Goal: Information Seeking & Learning: Learn about a topic

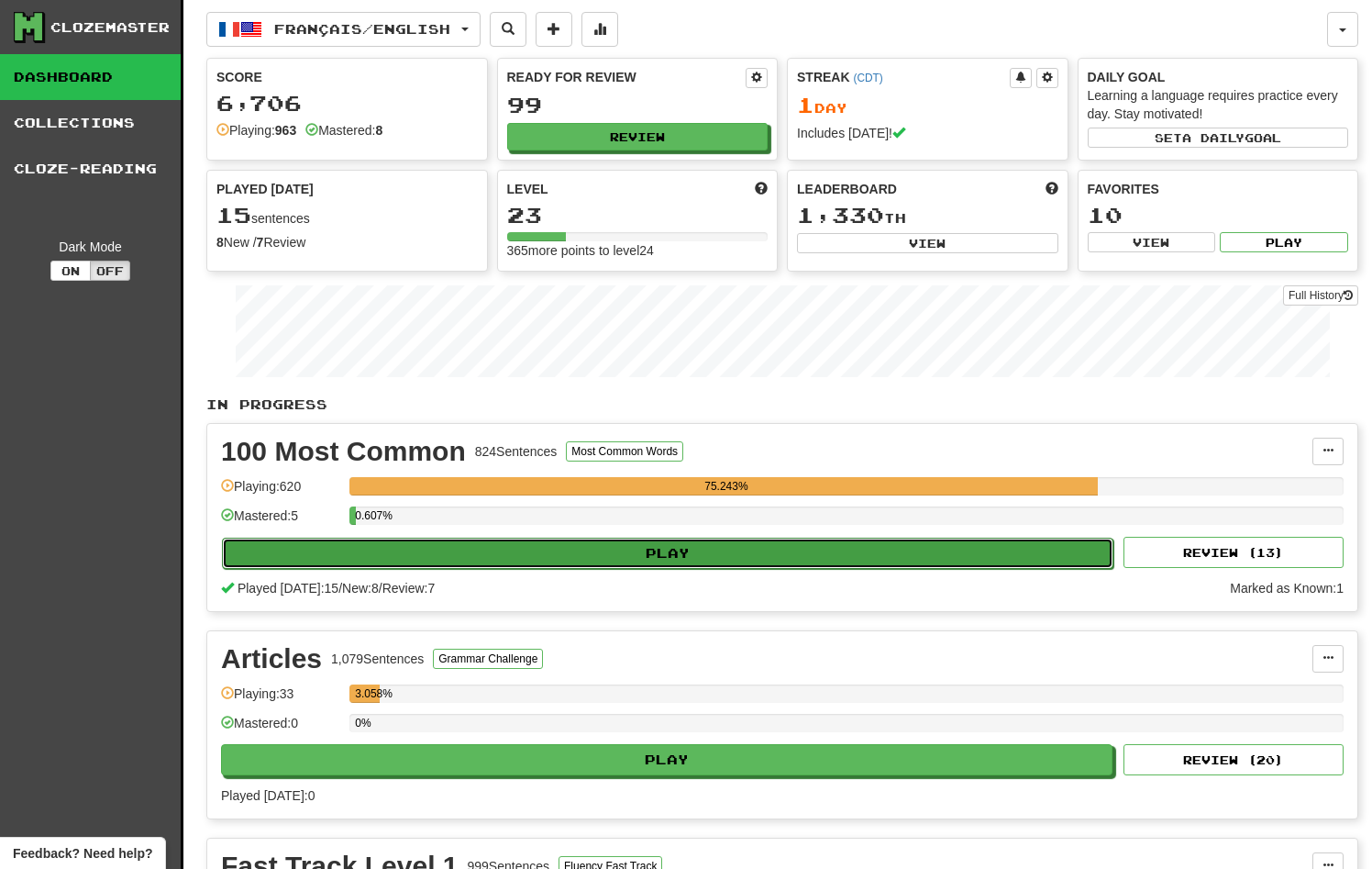
click at [653, 555] on button "Play" at bounding box center [668, 554] width 892 height 31
select select "**"
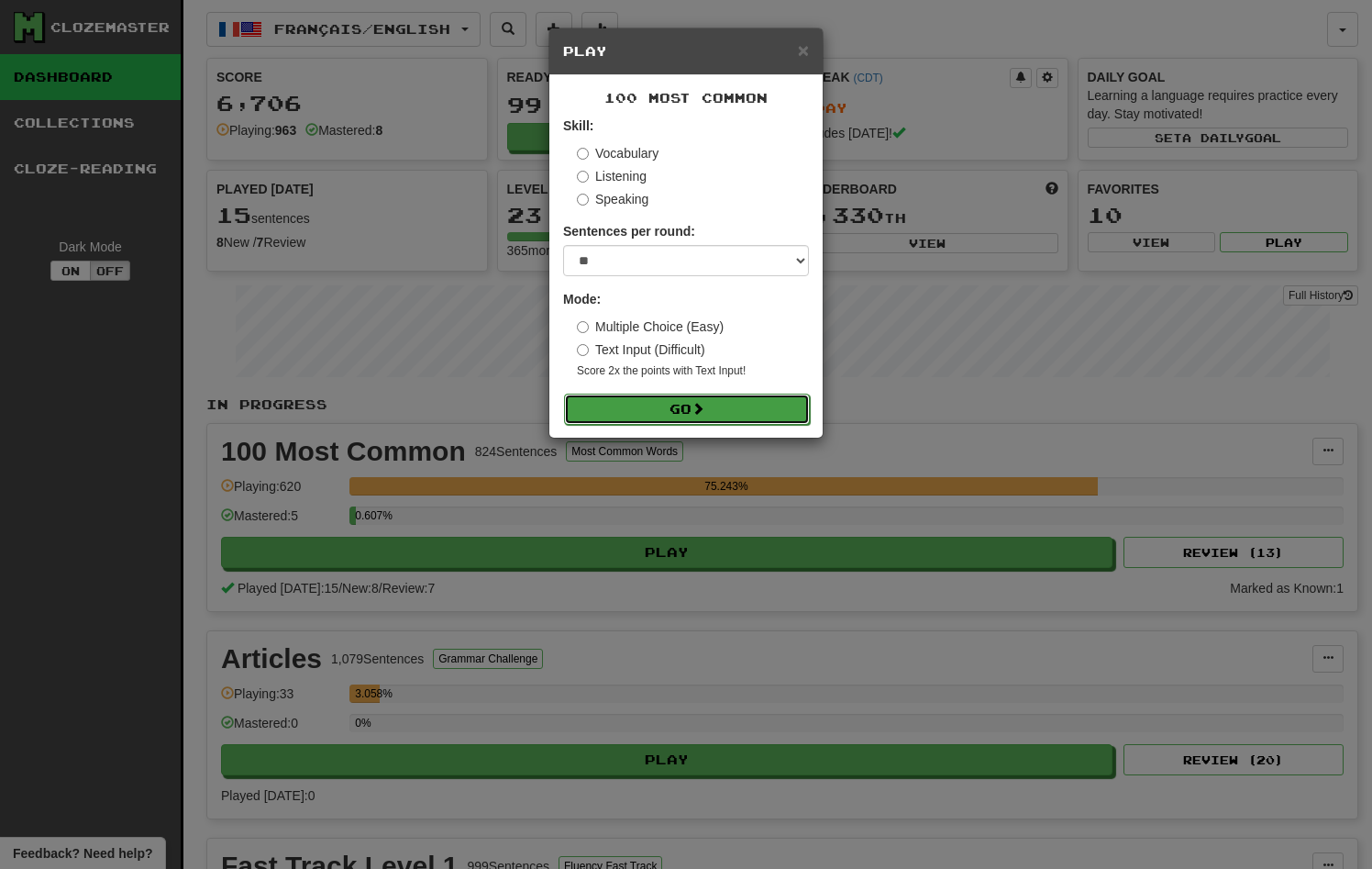
click at [619, 415] on button "Go" at bounding box center [687, 410] width 246 height 31
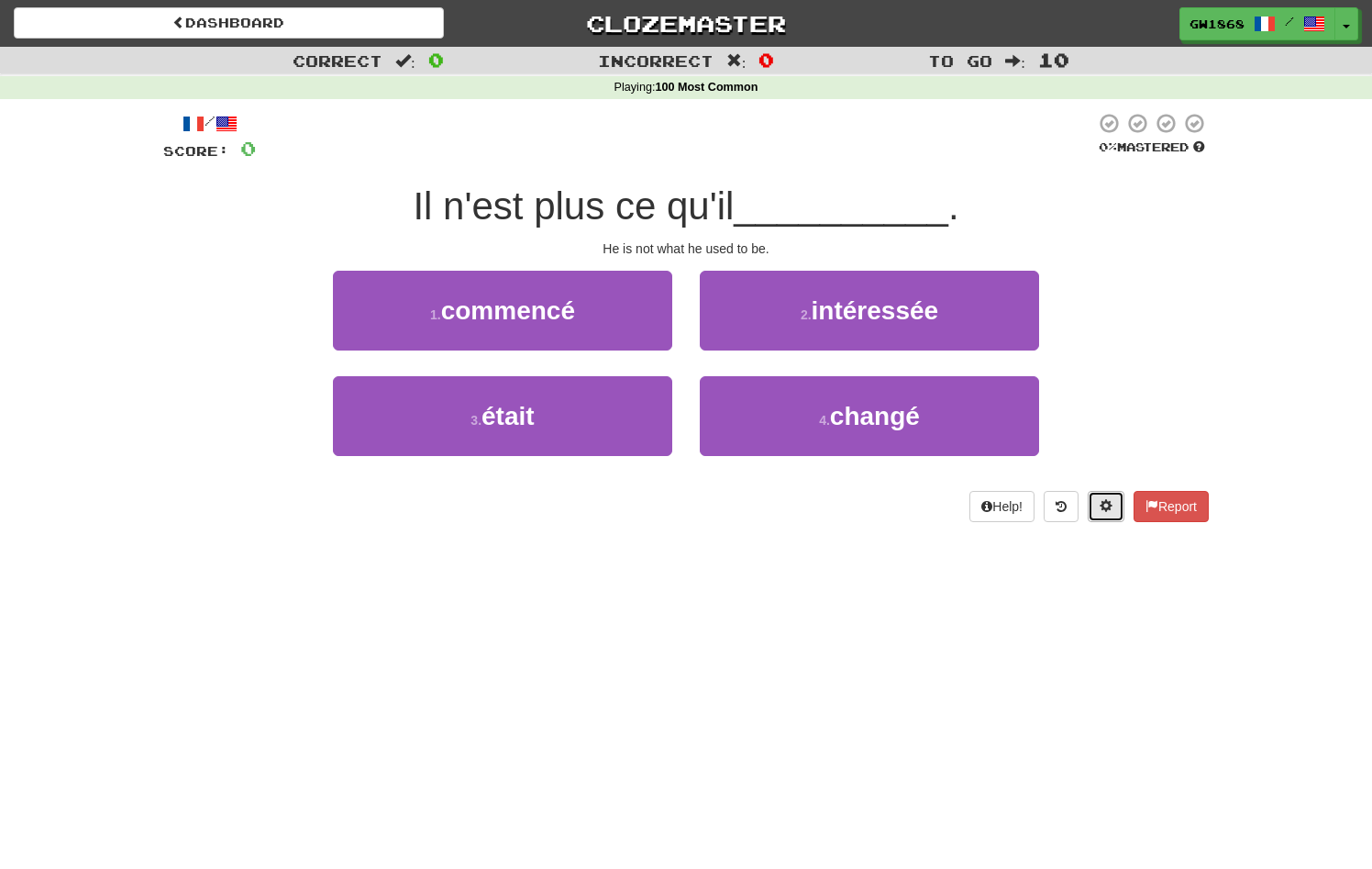
click at [1105, 502] on span at bounding box center [1106, 505] width 12 height 12
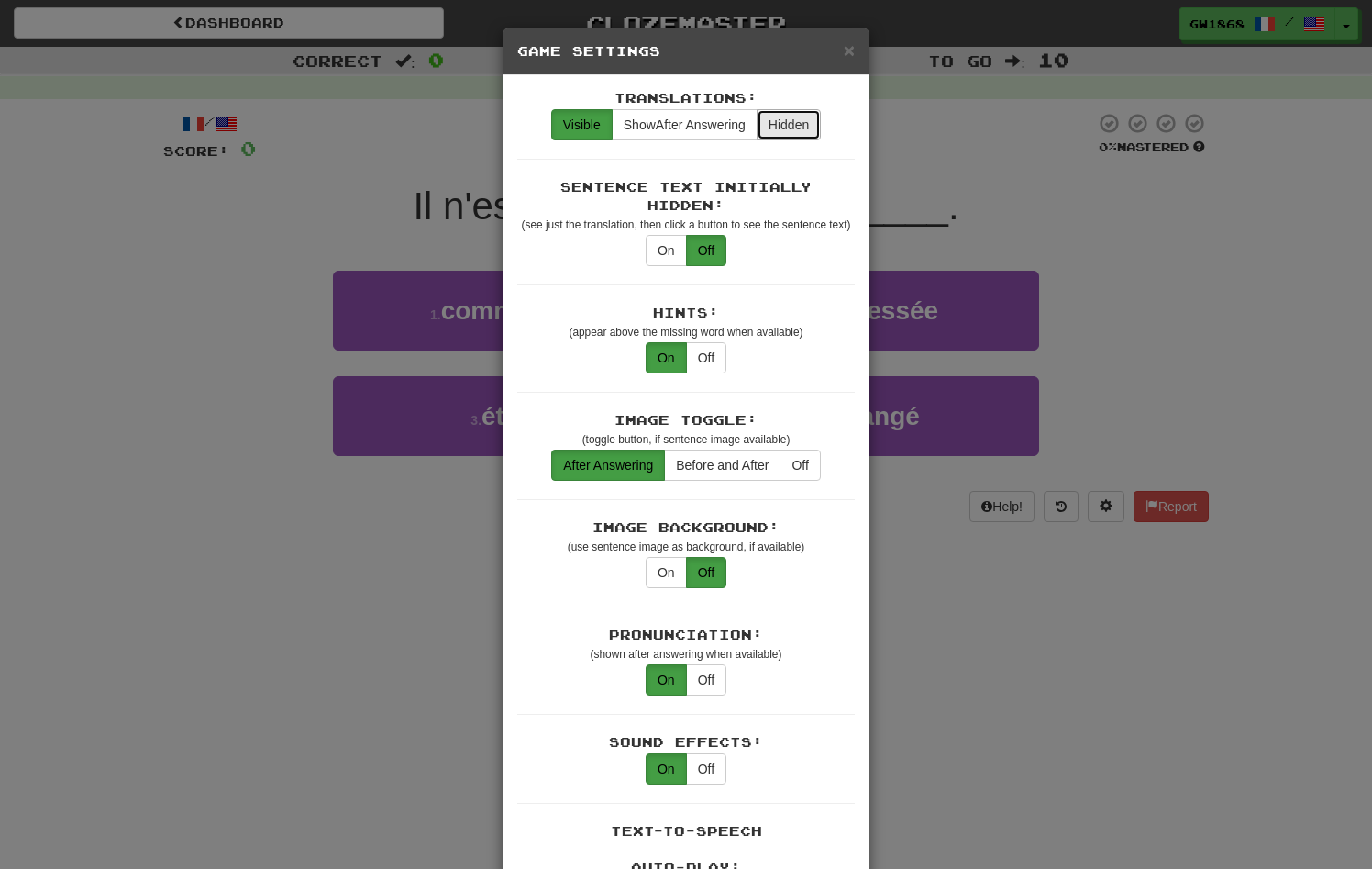
click at [797, 129] on button "Hidden" at bounding box center [789, 125] width 64 height 31
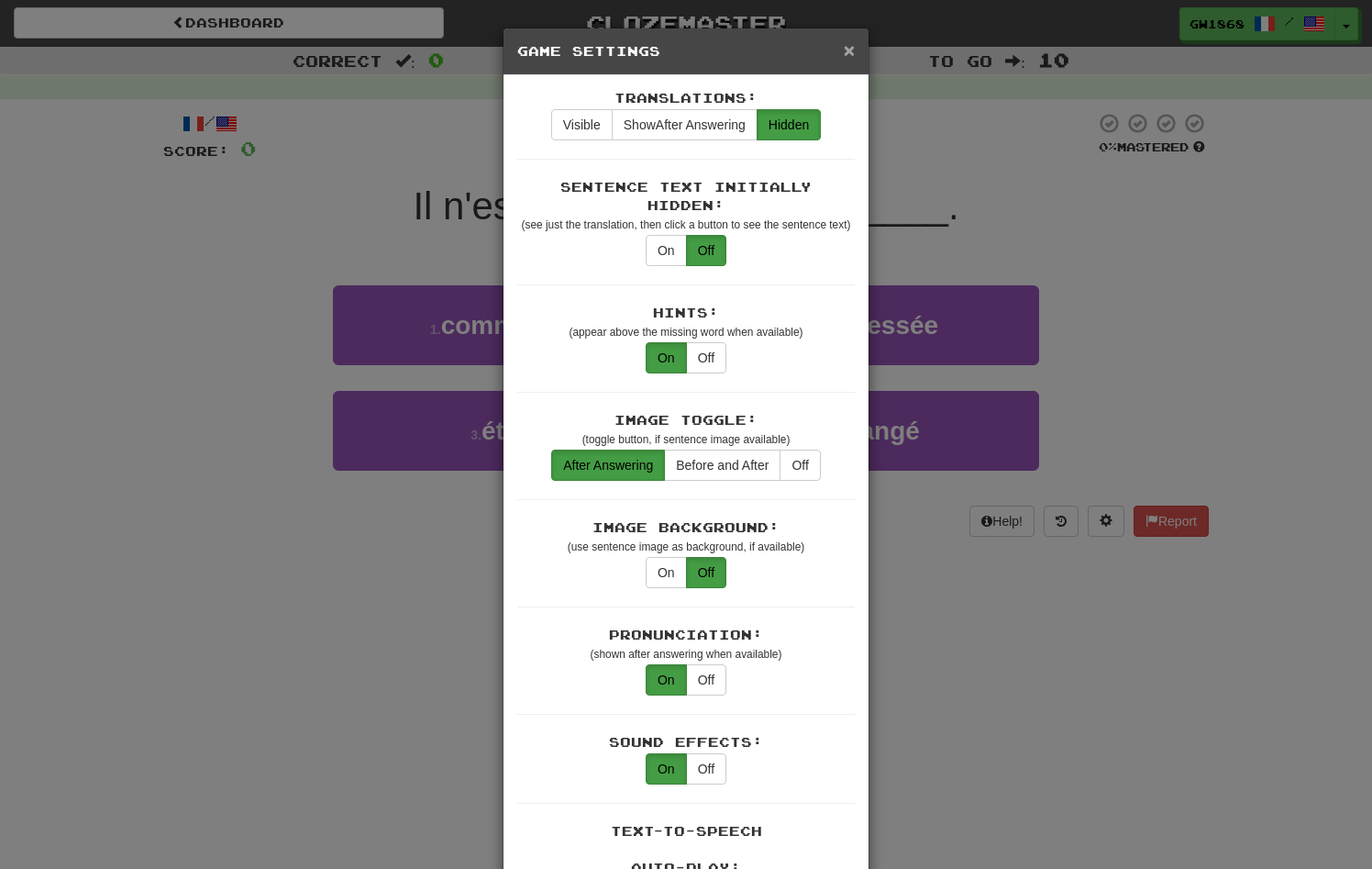
click at [848, 56] on span "×" at bounding box center [848, 50] width 11 height 21
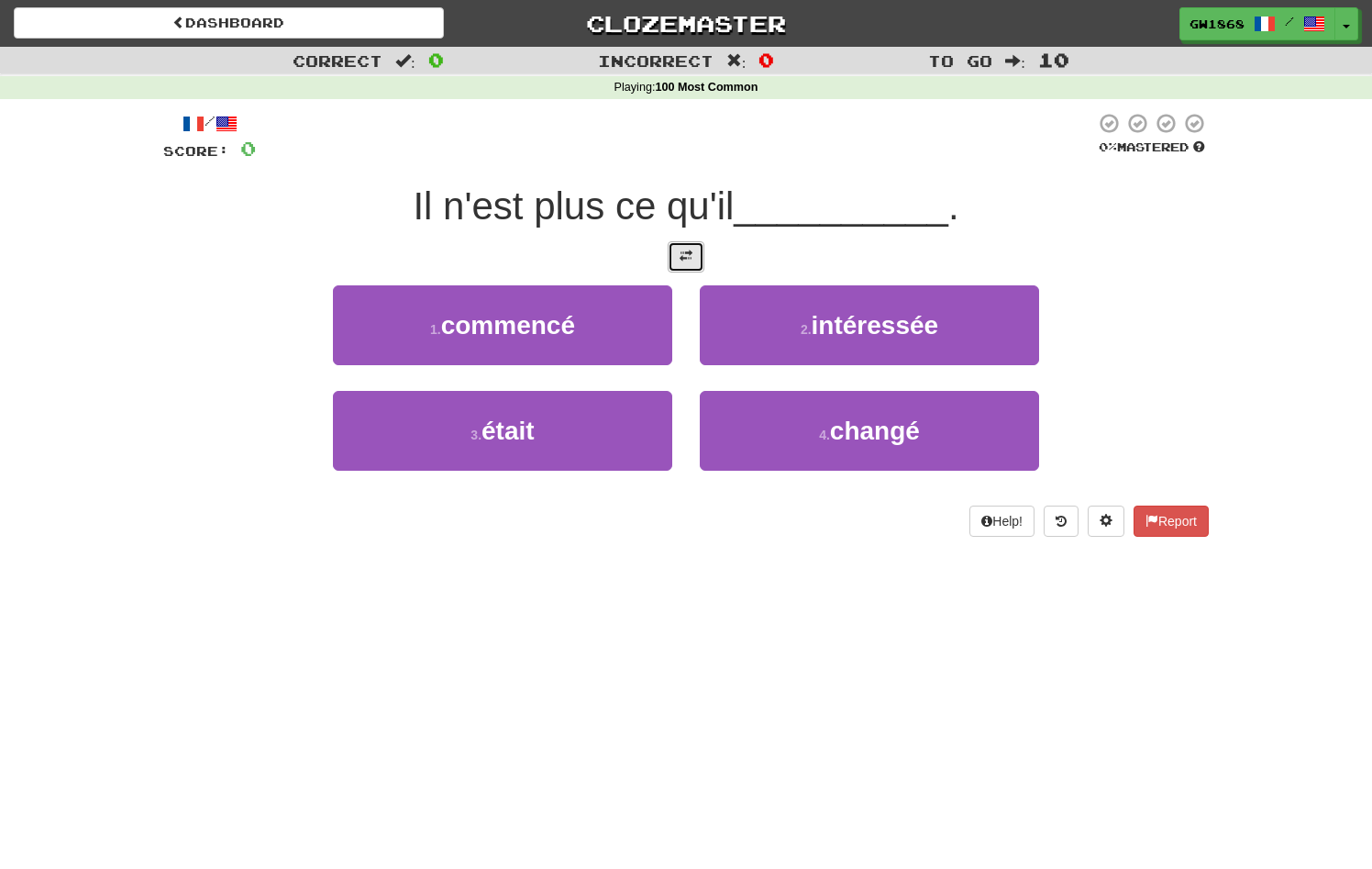
click at [687, 261] on span at bounding box center [686, 256] width 12 height 12
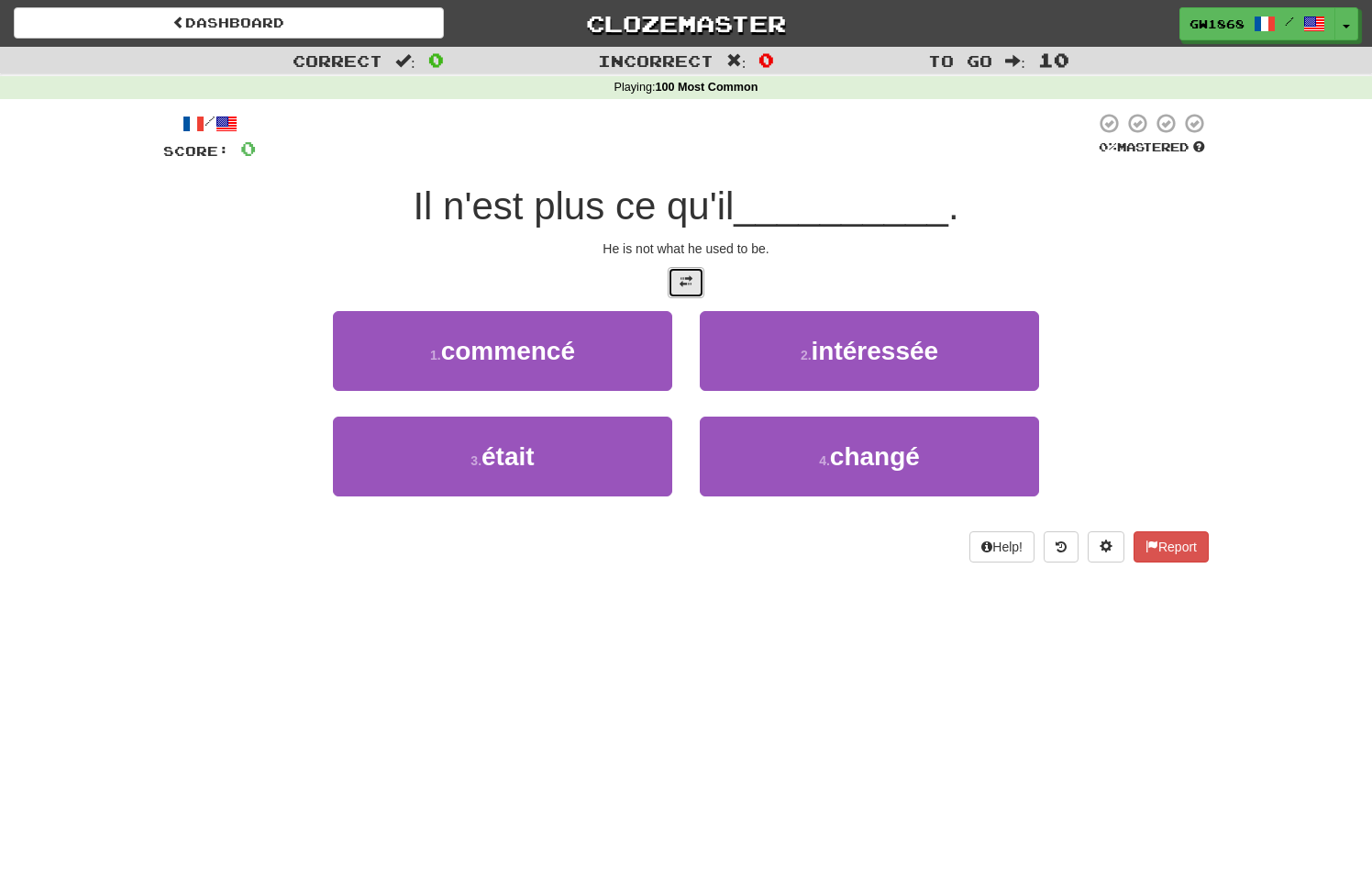
click at [687, 278] on span at bounding box center [686, 281] width 12 height 12
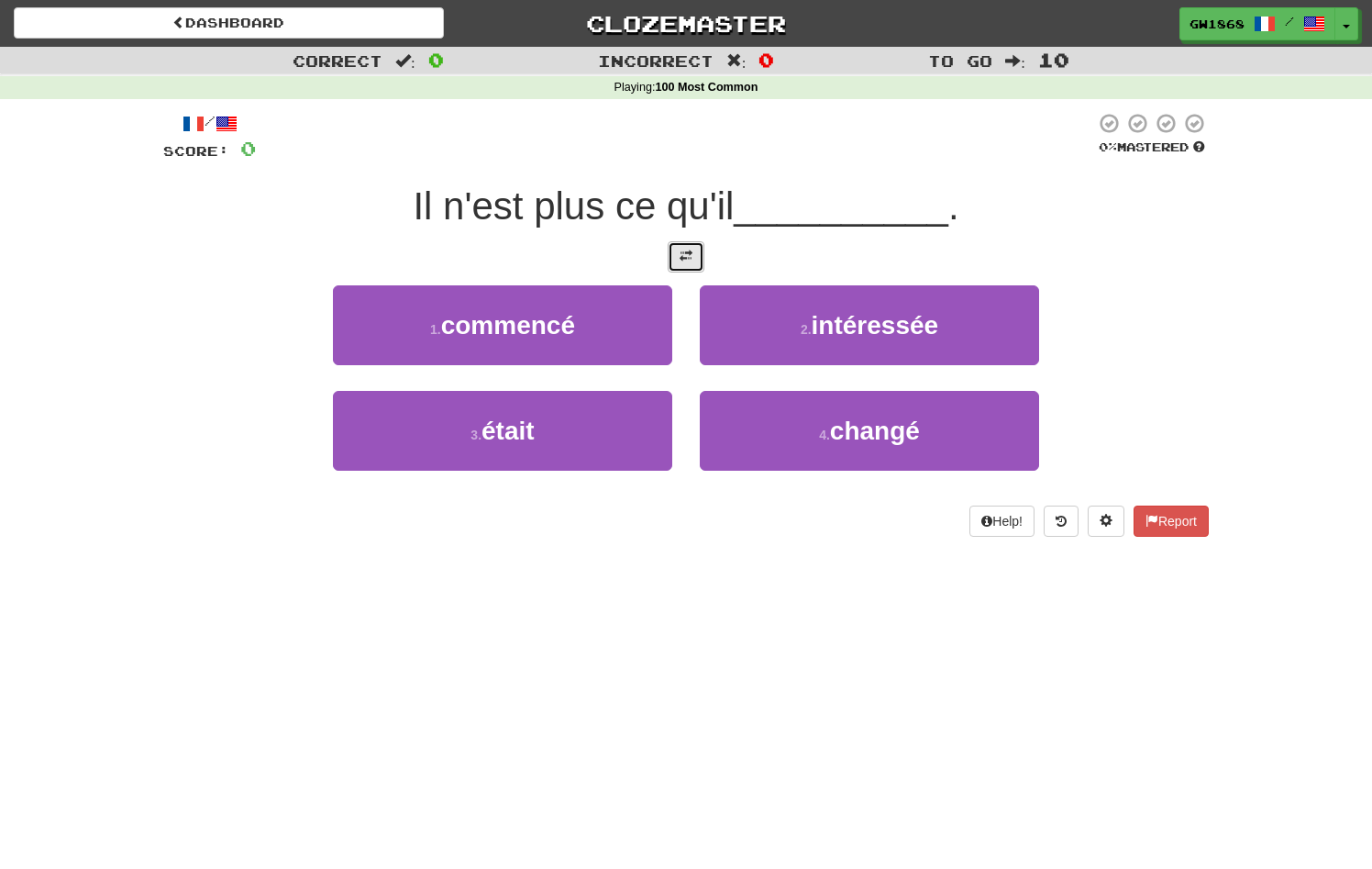
click at [688, 253] on span at bounding box center [686, 256] width 12 height 12
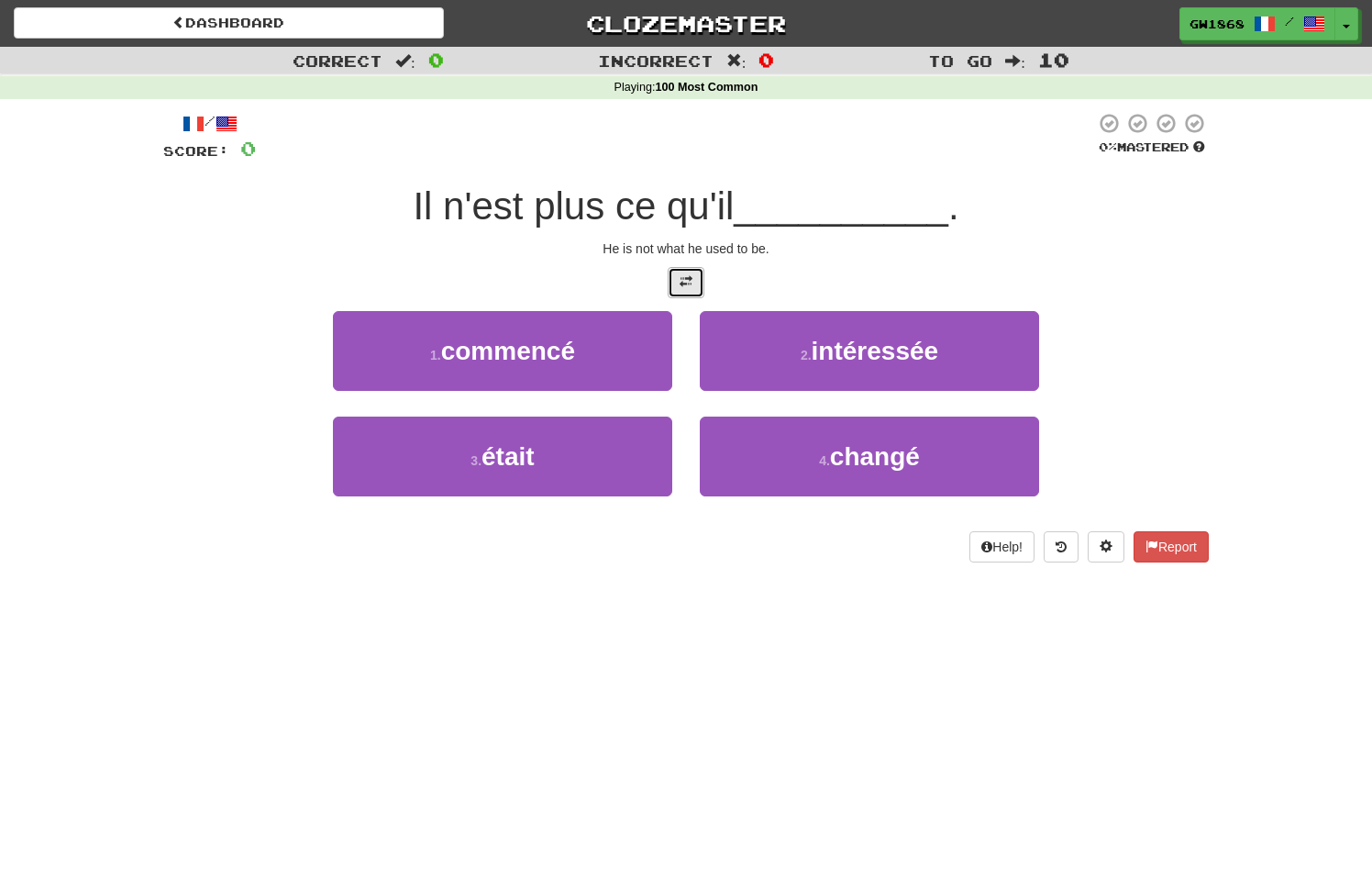
click at [686, 280] on span at bounding box center [686, 281] width 12 height 12
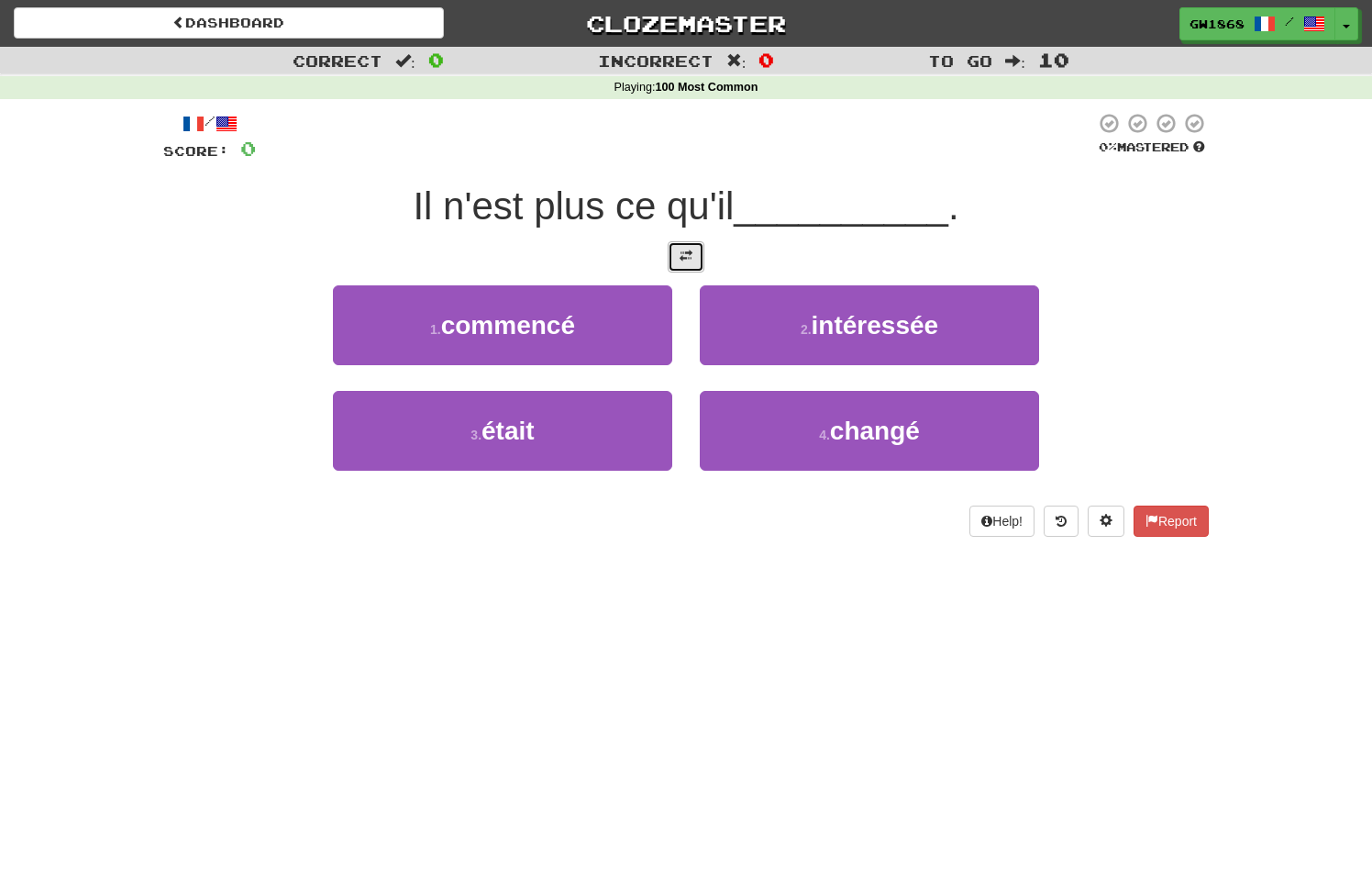
click at [696, 250] on button at bounding box center [686, 257] width 37 height 31
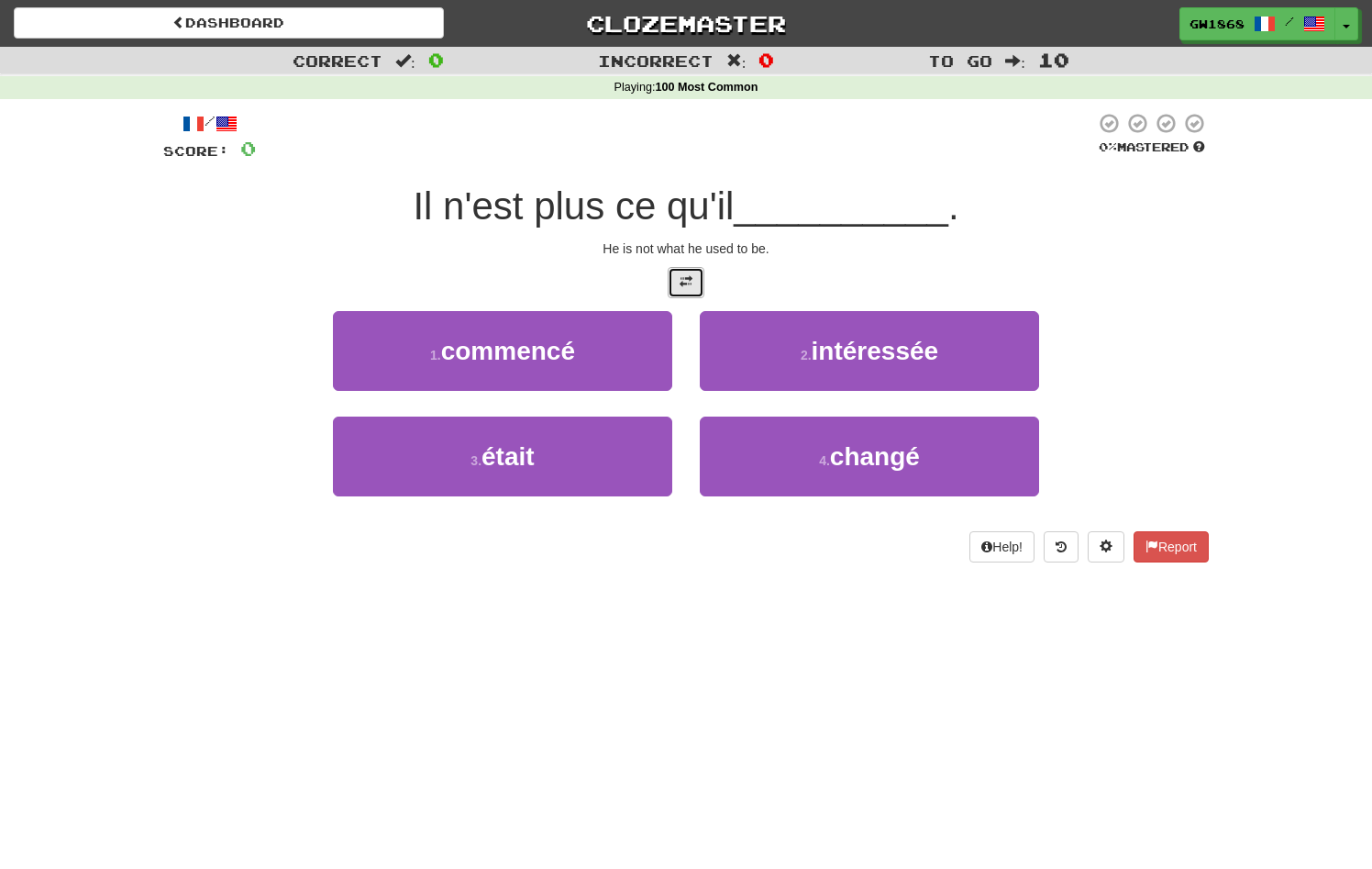
click at [686, 278] on span at bounding box center [686, 281] width 12 height 12
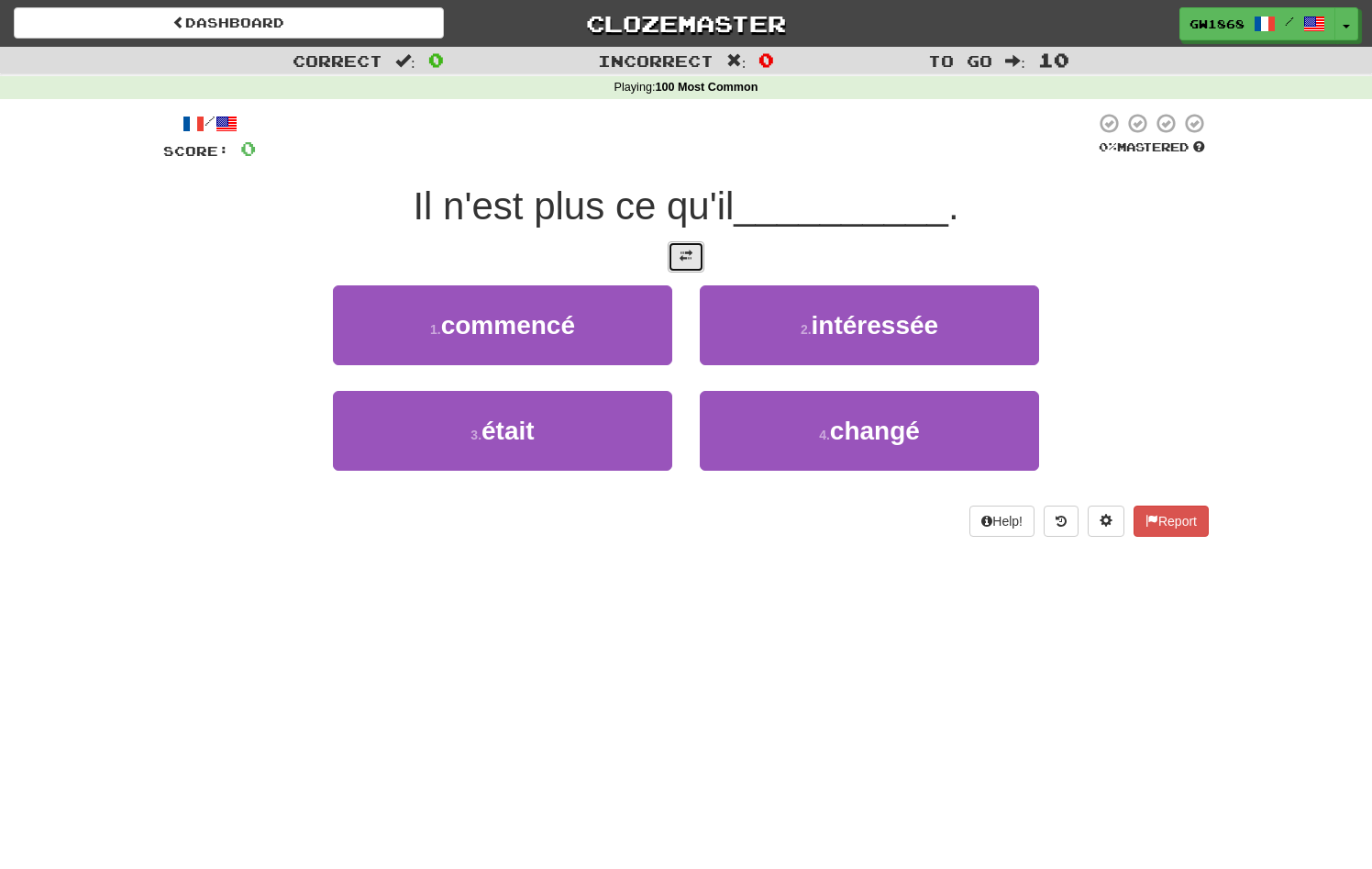
click at [683, 258] on span at bounding box center [686, 256] width 12 height 12
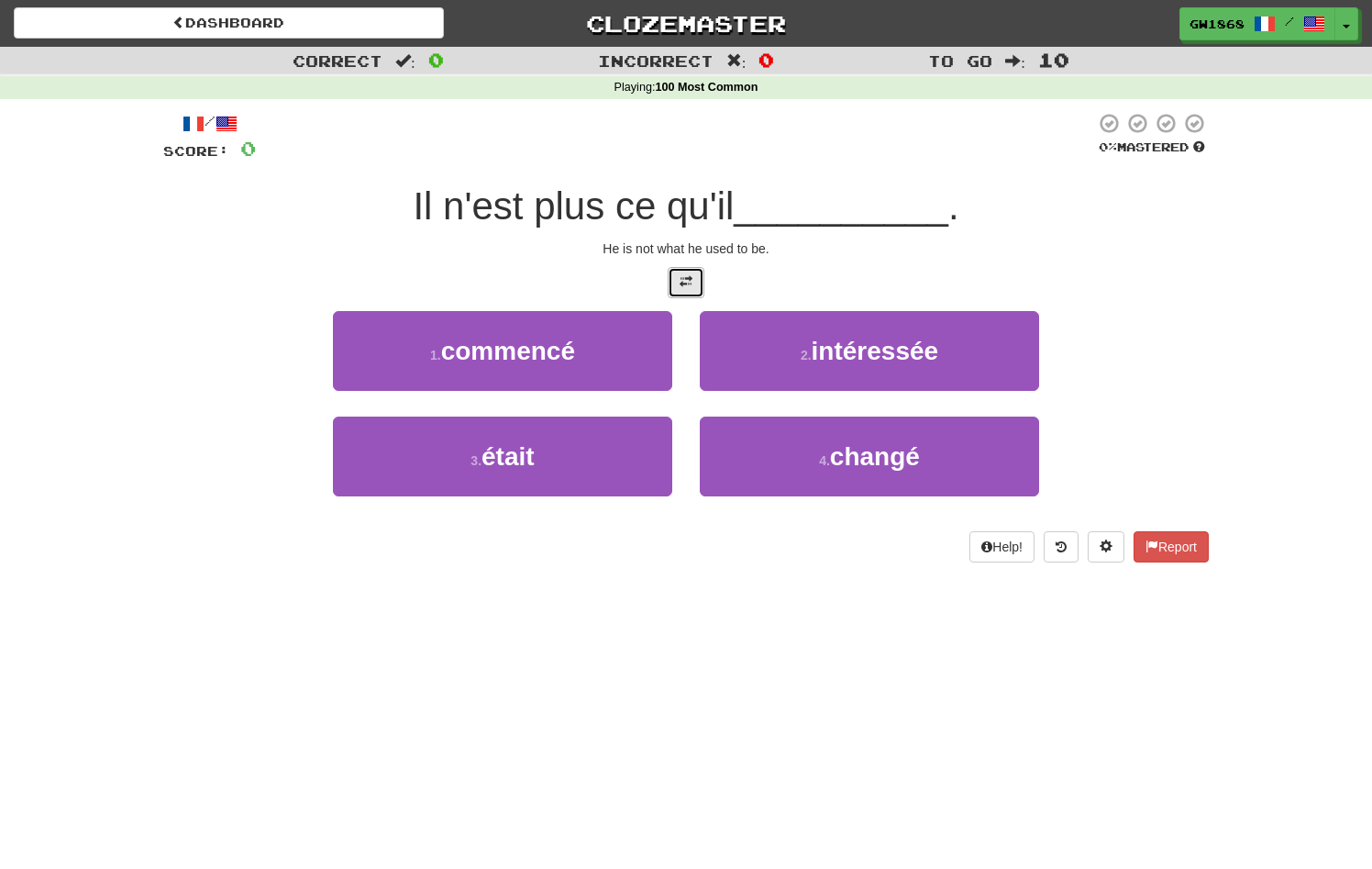
click at [688, 280] on span at bounding box center [686, 281] width 12 height 12
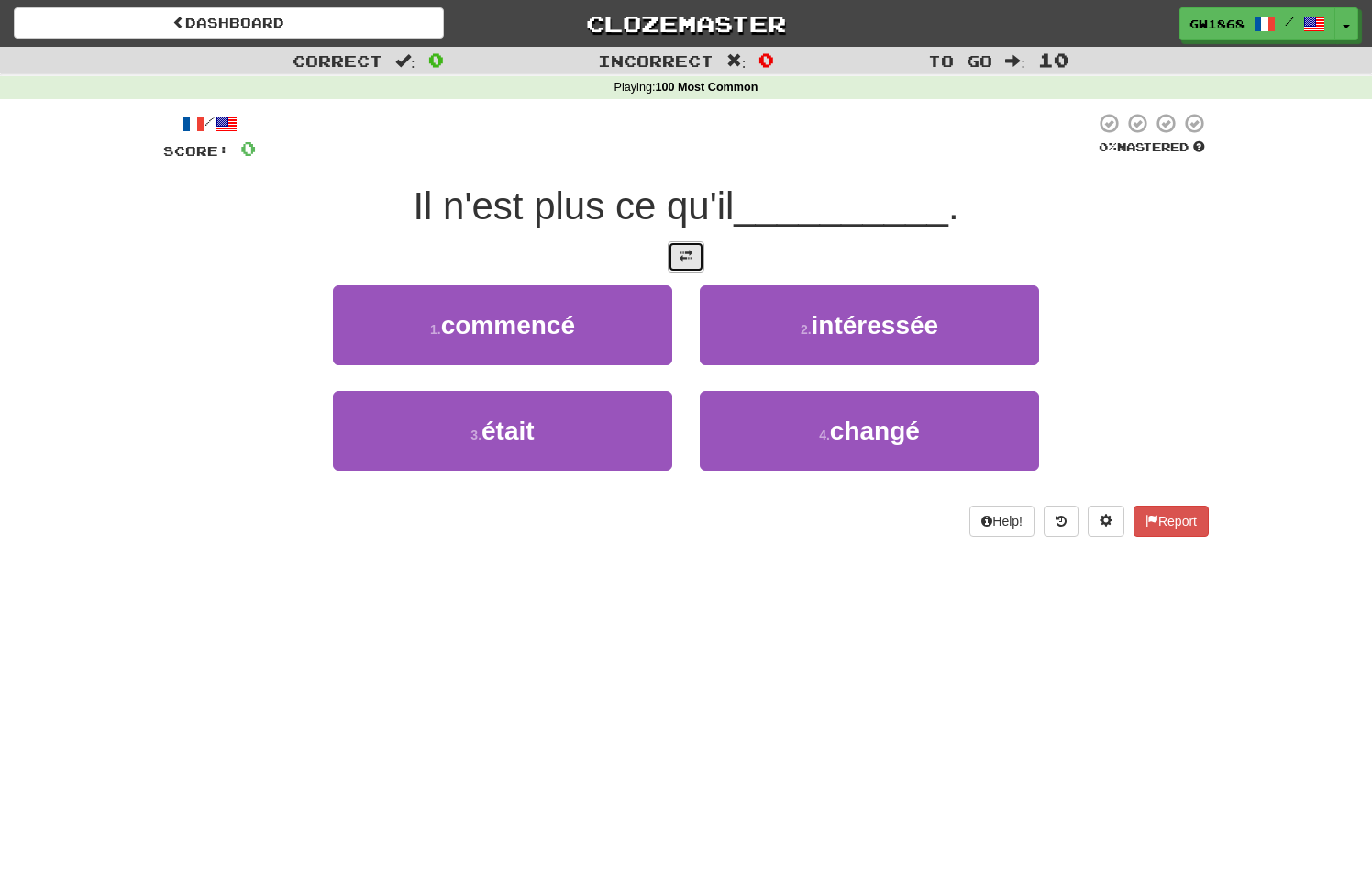
click at [677, 250] on button at bounding box center [686, 257] width 37 height 31
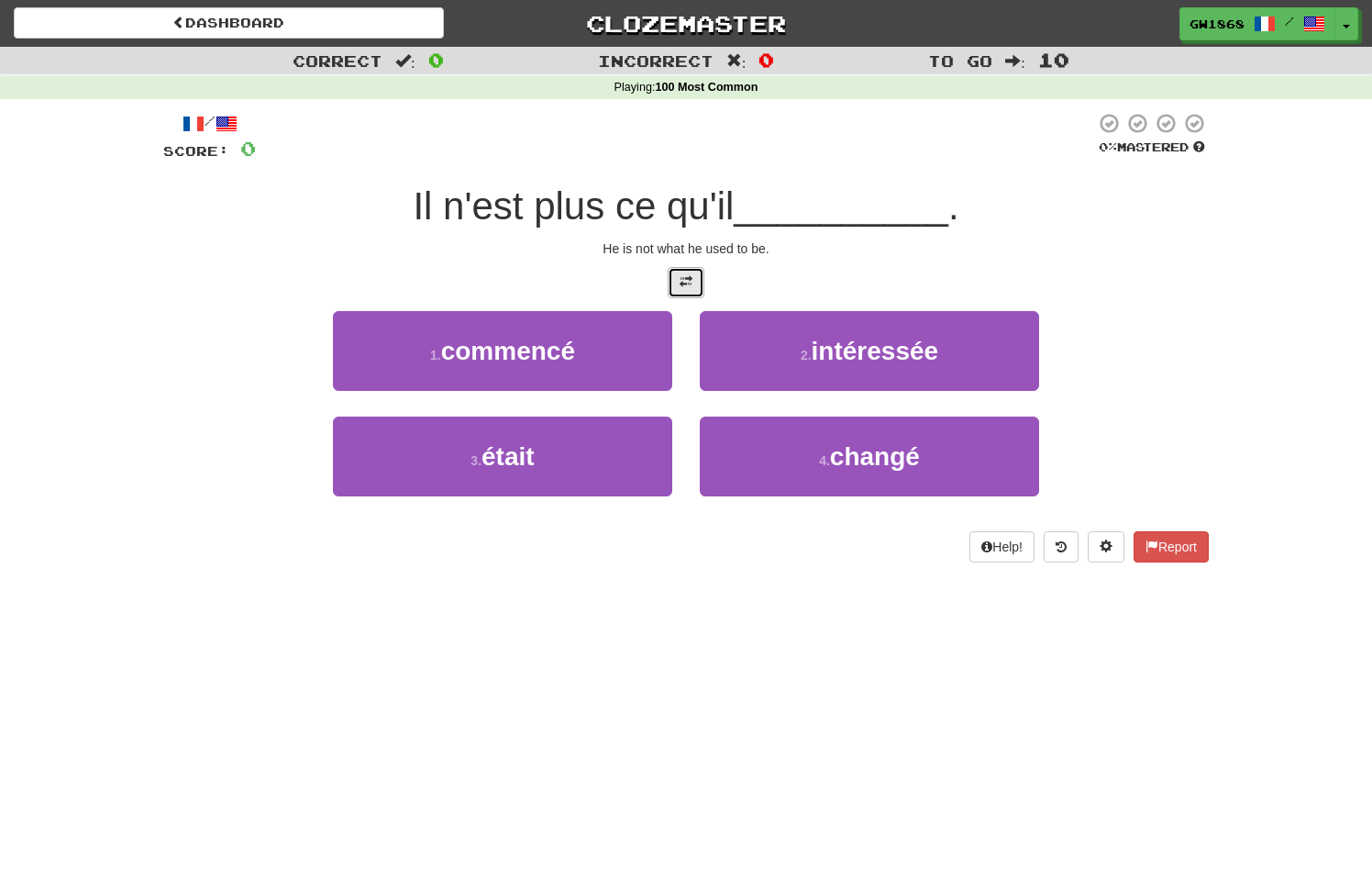
click at [684, 267] on button at bounding box center [686, 283] width 37 height 31
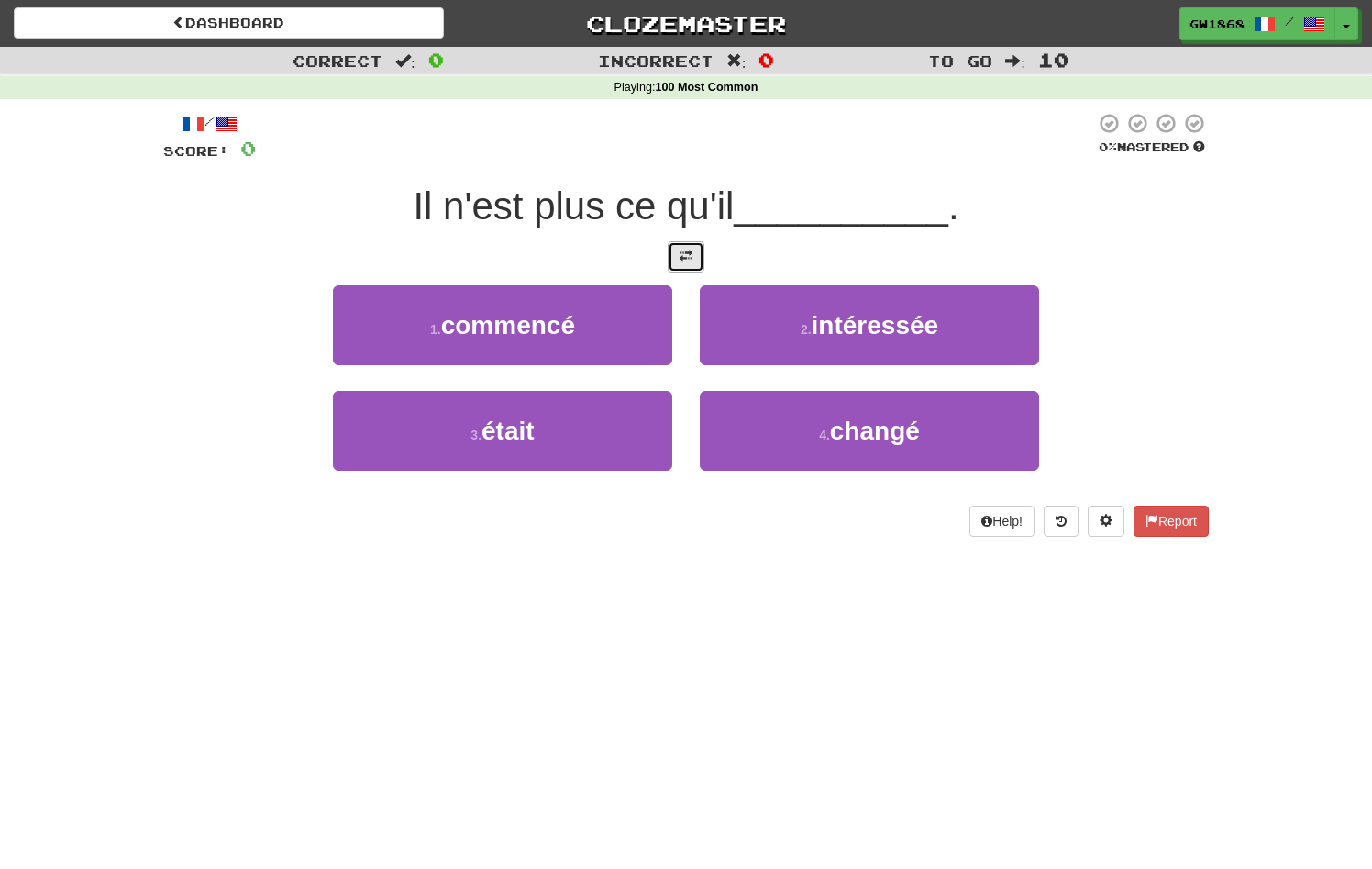
click at [699, 247] on button at bounding box center [686, 257] width 37 height 31
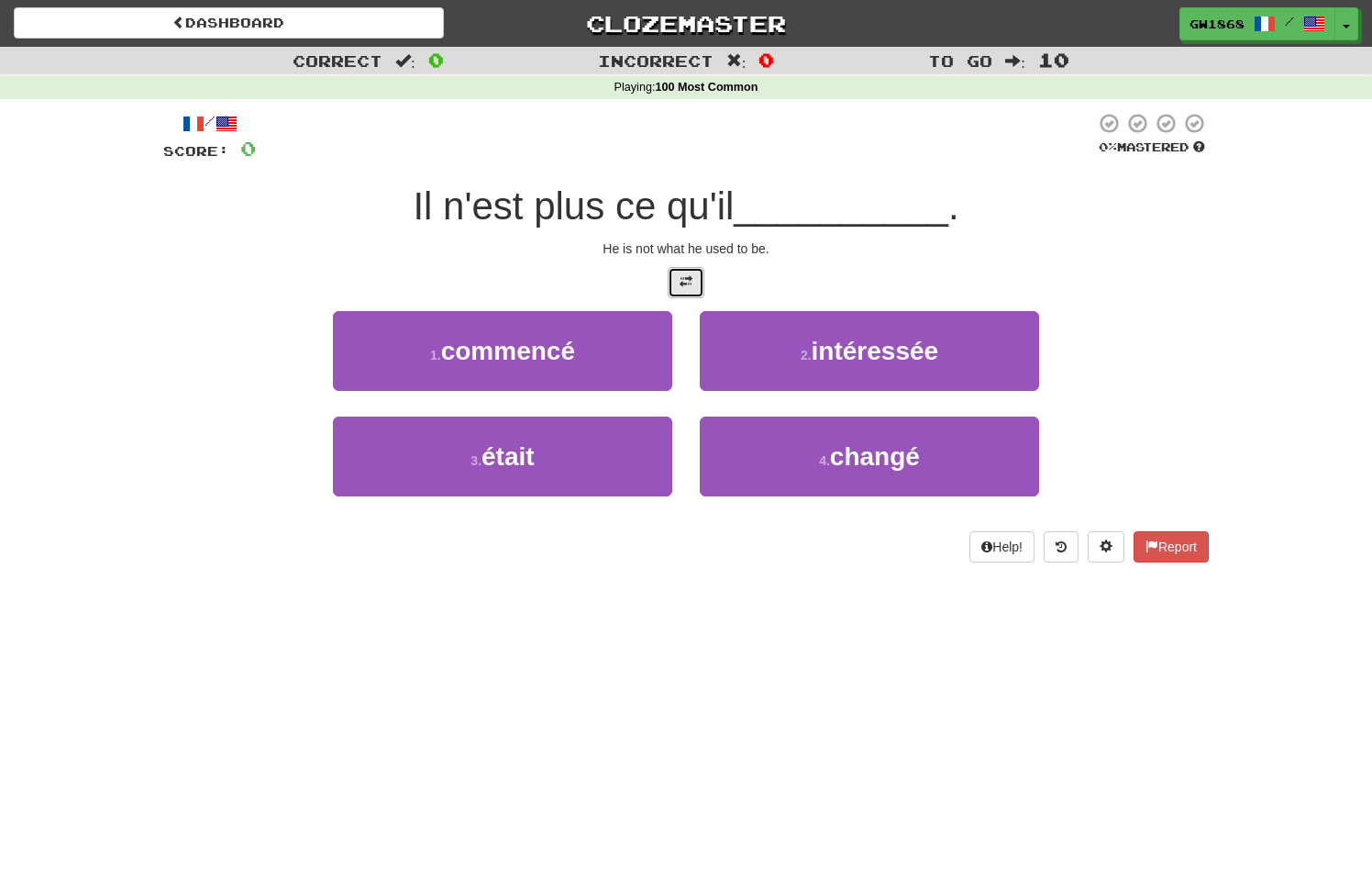
click at [691, 280] on span at bounding box center [686, 281] width 12 height 12
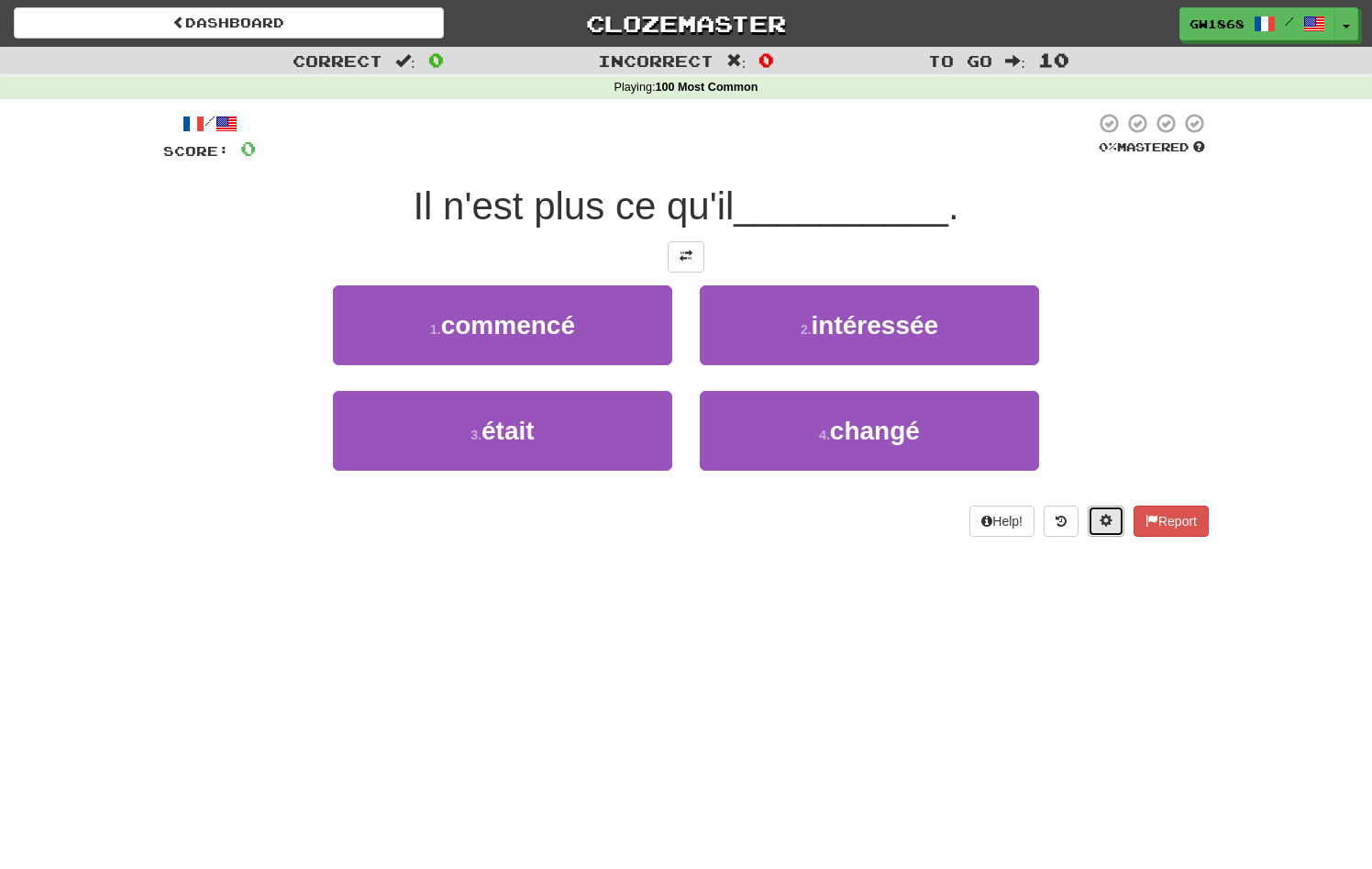
click at [1101, 524] on span at bounding box center [1106, 520] width 12 height 12
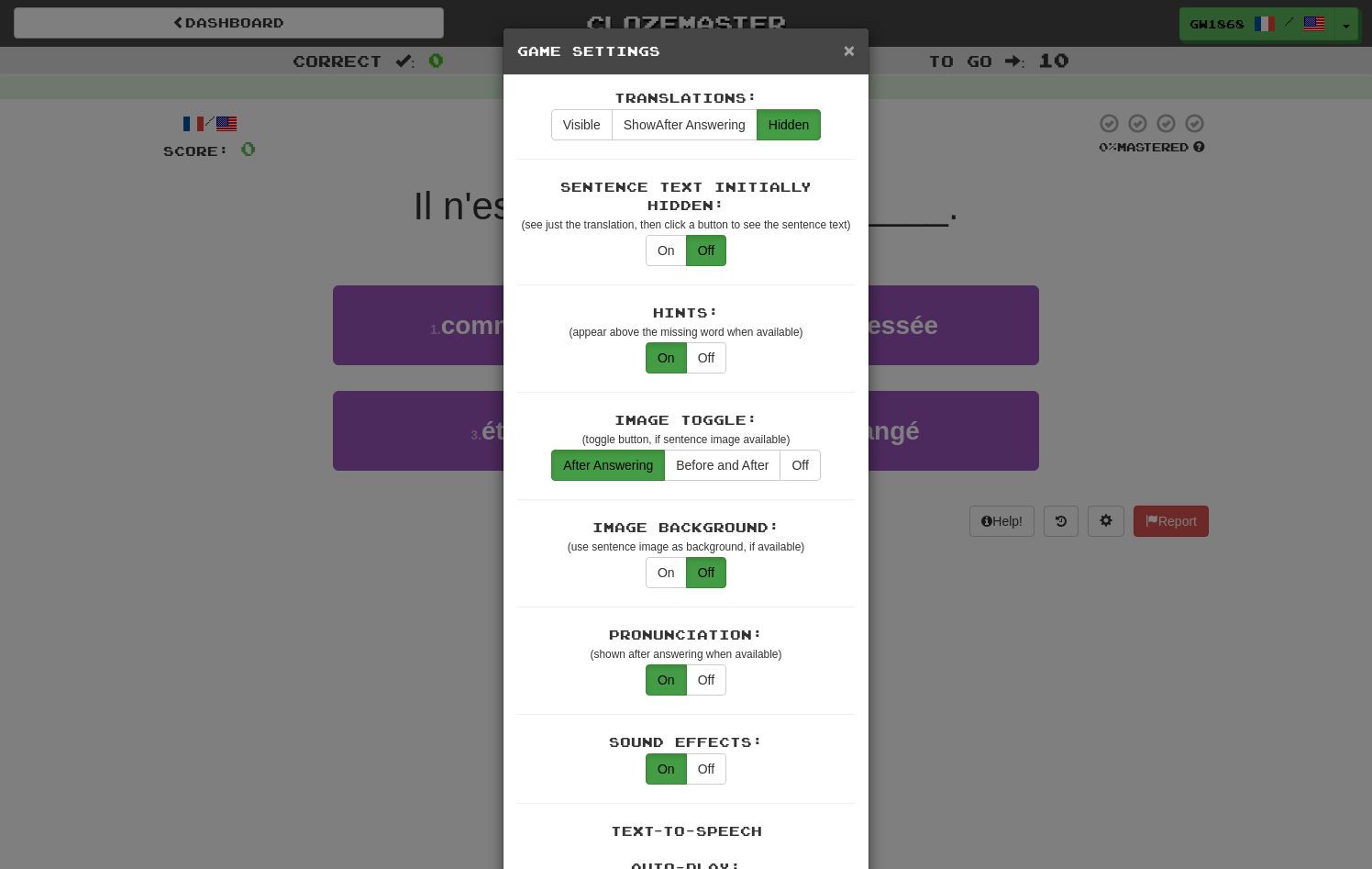
click at [852, 55] on span "×" at bounding box center [848, 50] width 11 height 21
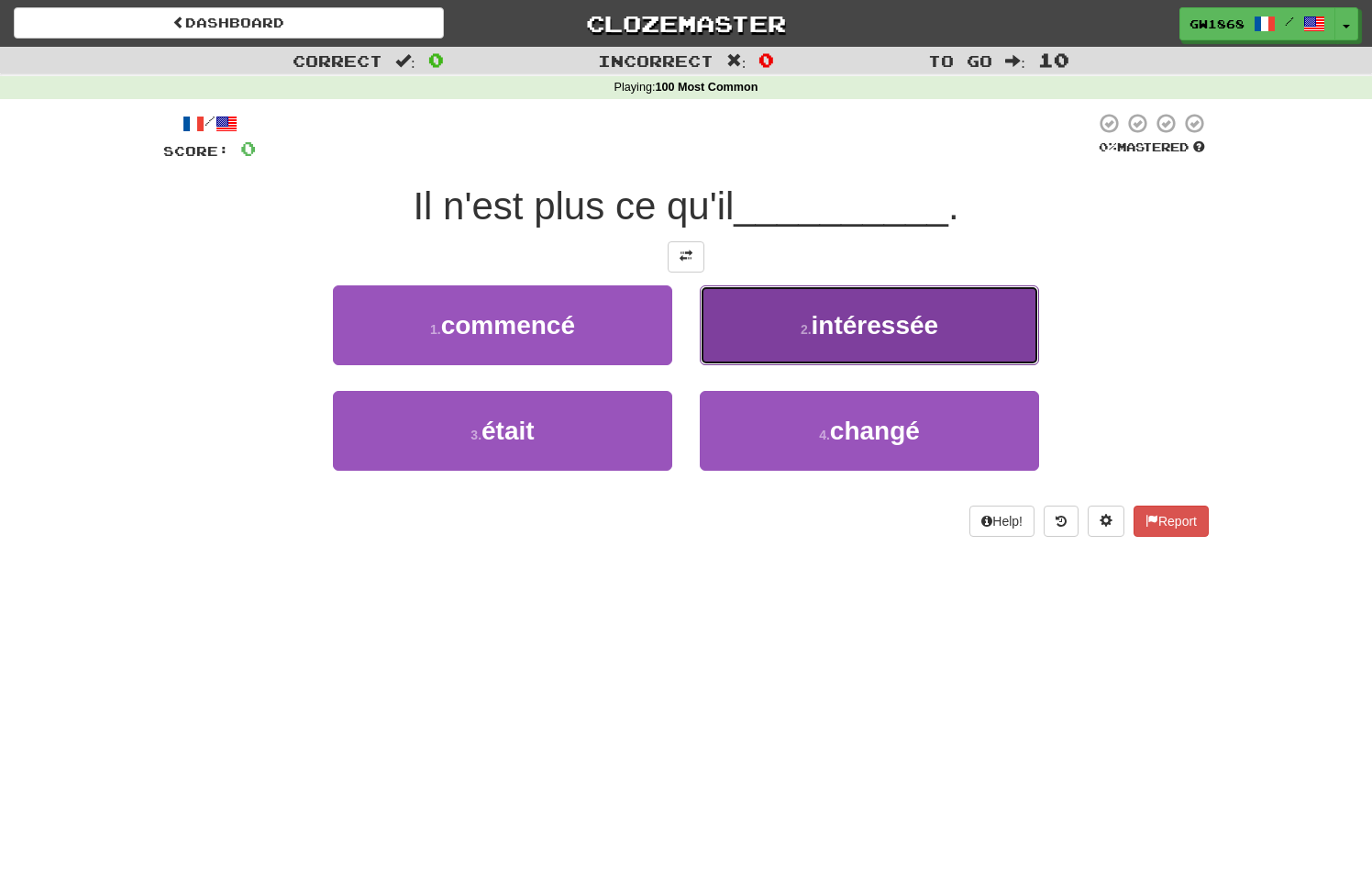
click at [834, 358] on button "2 . intéressée" at bounding box center [870, 325] width 339 height 80
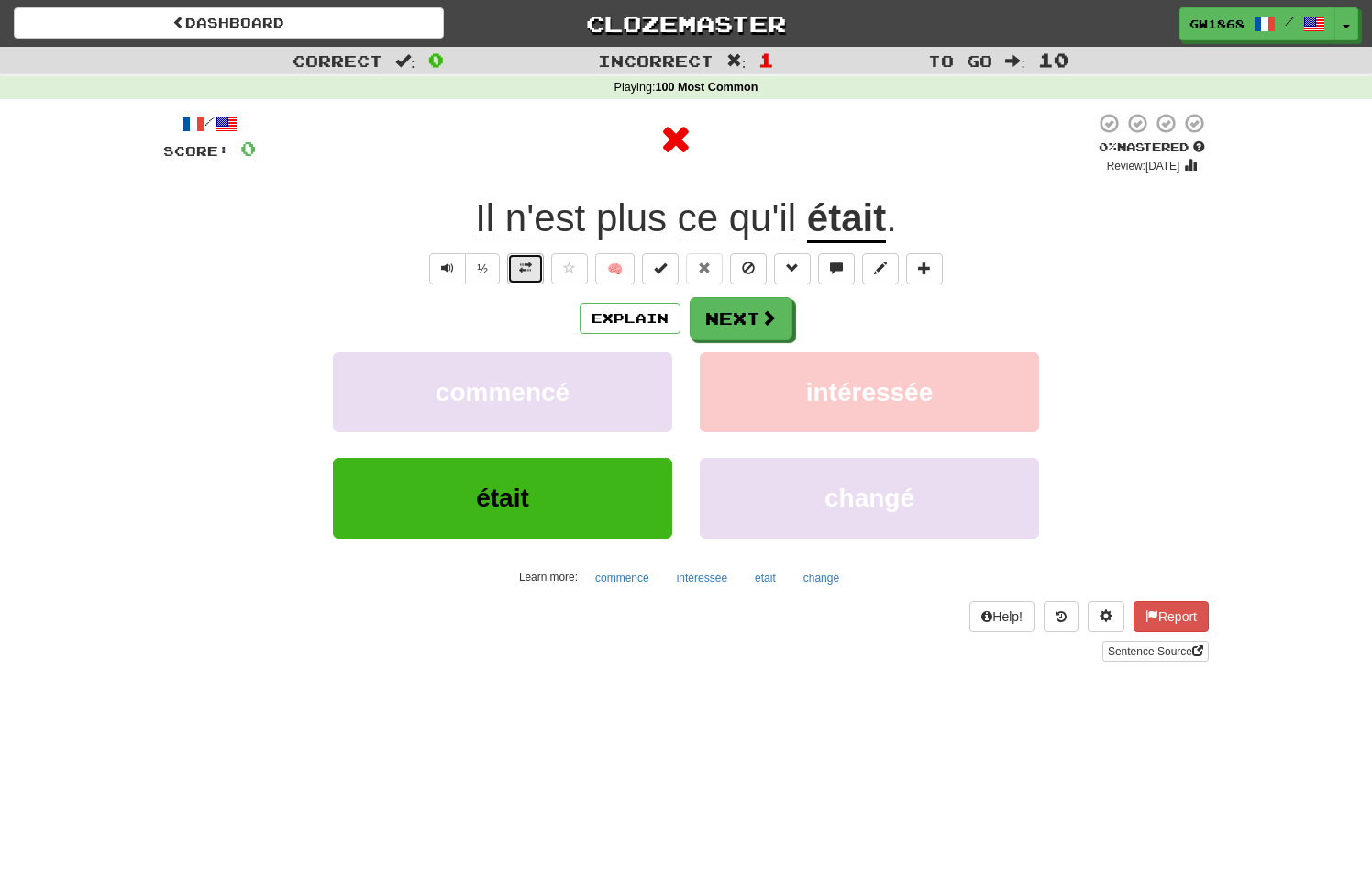
click at [534, 274] on button at bounding box center [526, 269] width 37 height 31
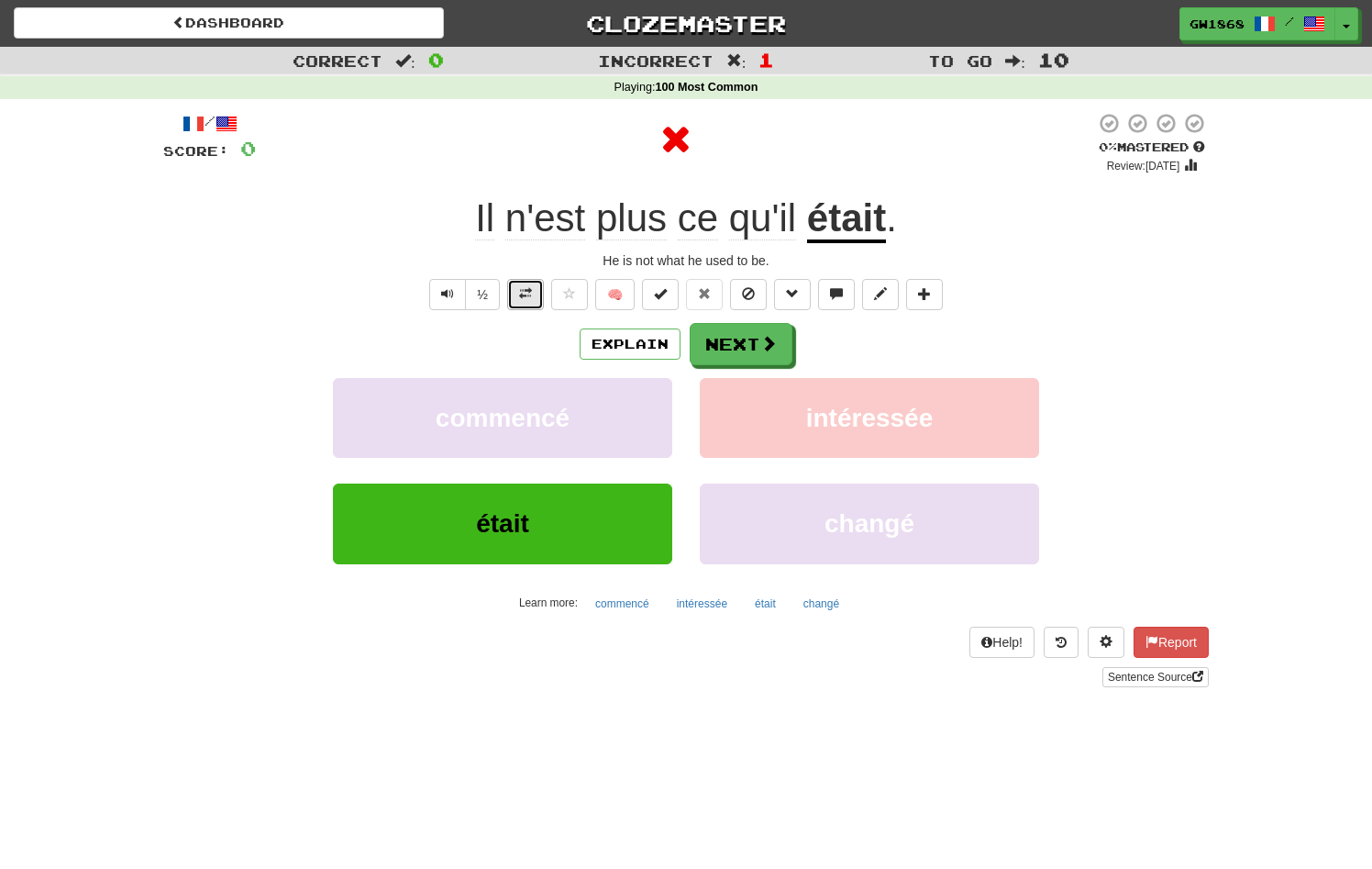
click at [534, 293] on button at bounding box center [526, 294] width 37 height 31
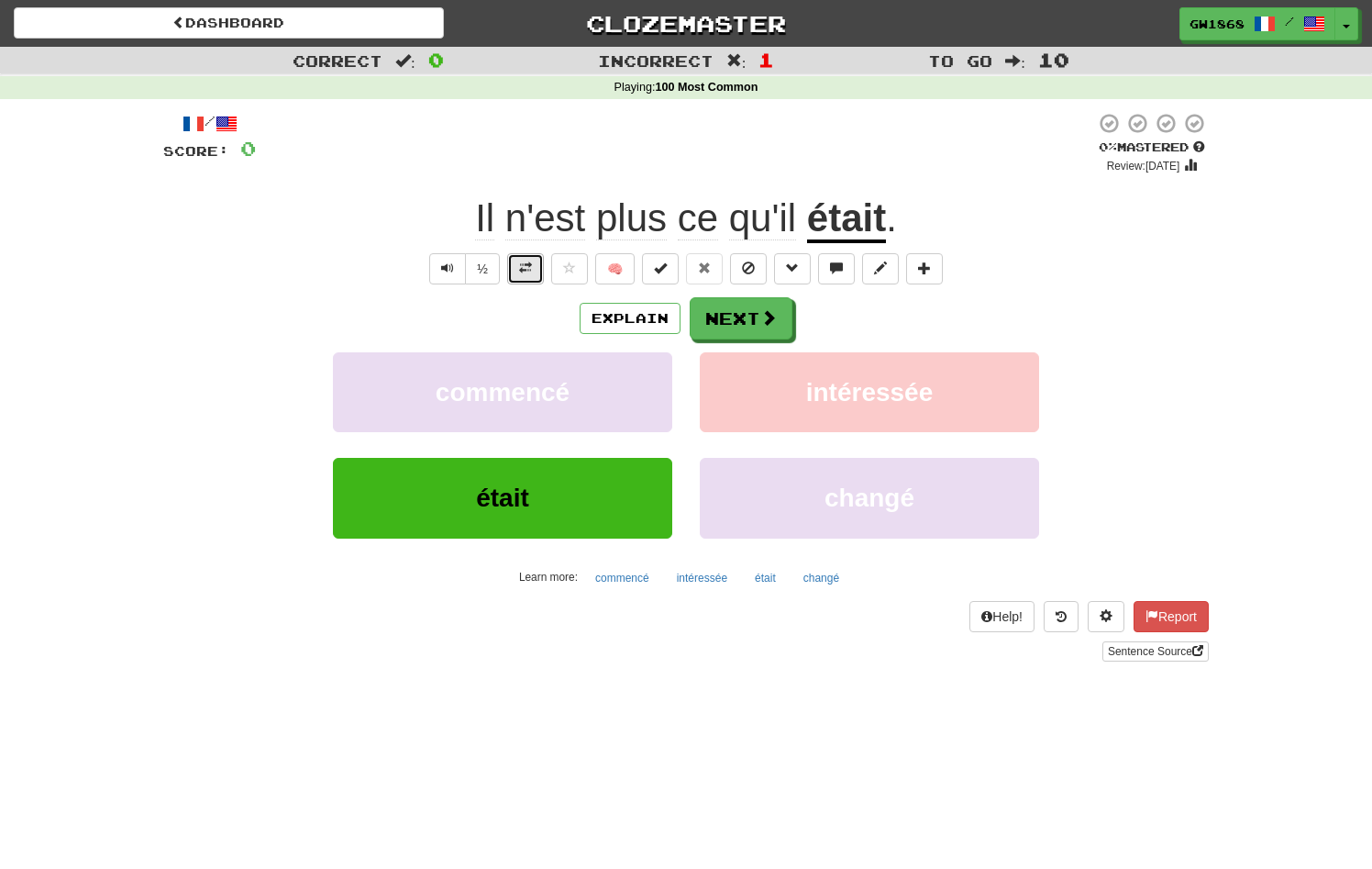
click at [539, 258] on button at bounding box center [526, 269] width 37 height 31
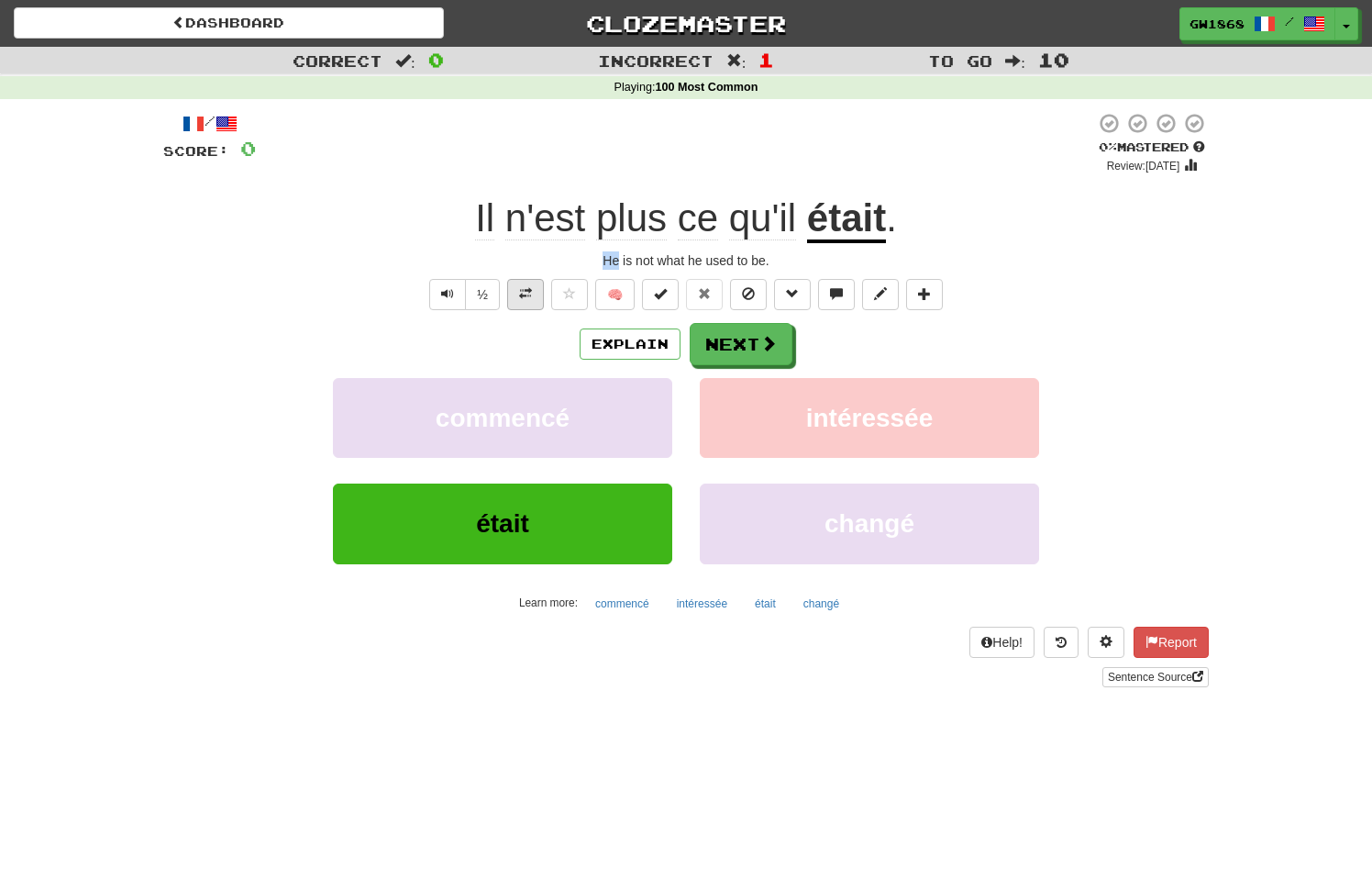
click at [539, 258] on div "He is not what he used to be." at bounding box center [686, 261] width 1046 height 18
click at [525, 302] on button at bounding box center [526, 294] width 37 height 31
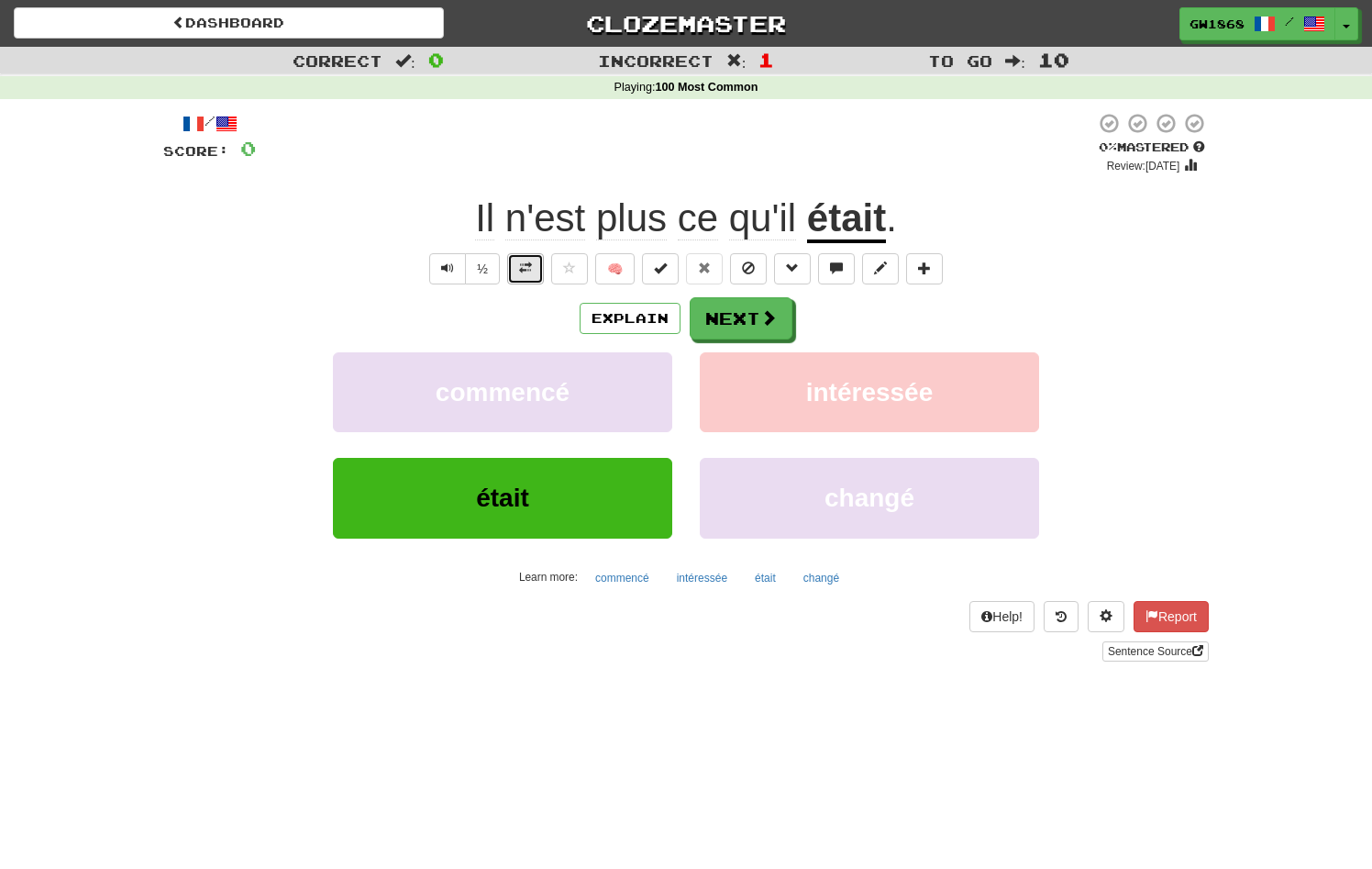
click at [522, 281] on button at bounding box center [526, 269] width 37 height 31
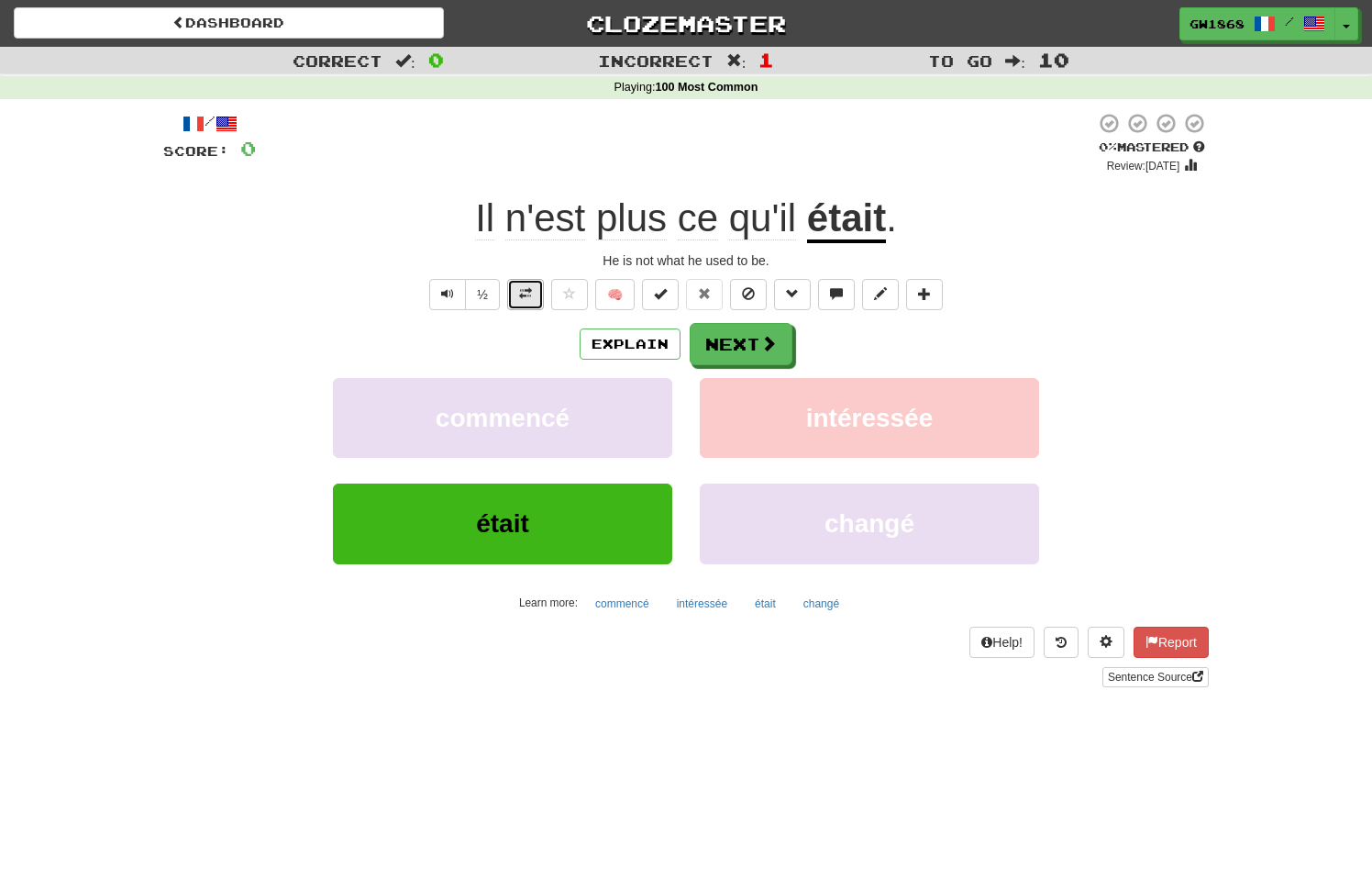
click at [522, 281] on button at bounding box center [526, 294] width 37 height 31
